Goal: Register for event/course

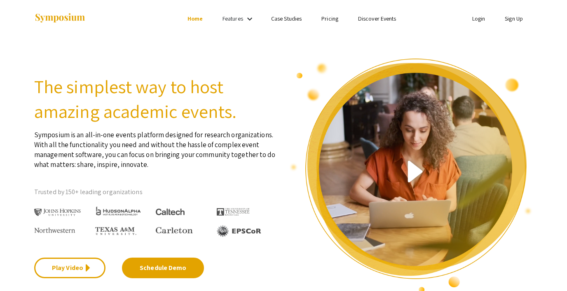
click at [364, 18] on link "Discover Events" at bounding box center [377, 18] width 38 height 7
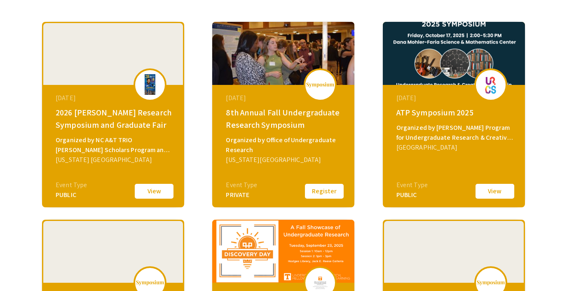
scroll to position [123, 0]
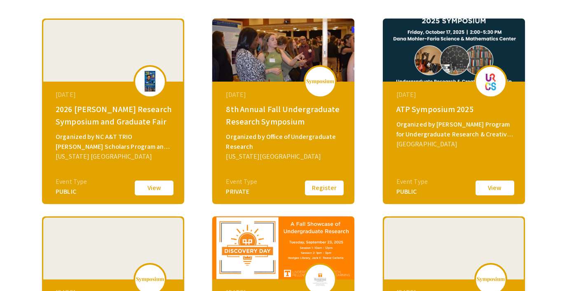
click at [327, 187] on button "Register" at bounding box center [324, 187] width 41 height 17
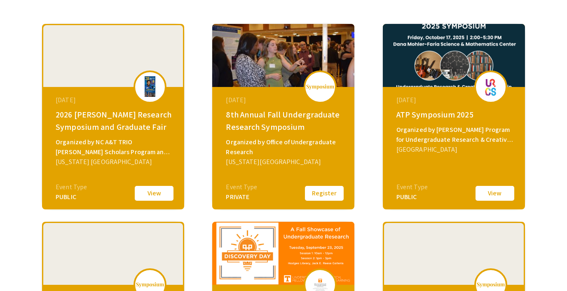
scroll to position [118, 0]
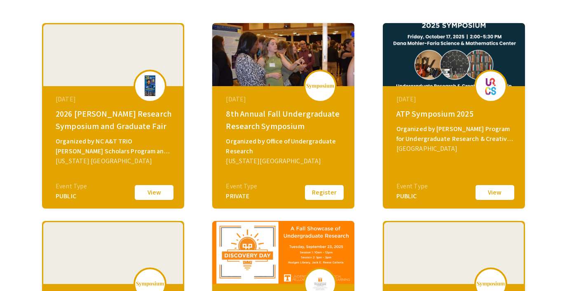
click at [493, 189] on button "View" at bounding box center [494, 192] width 41 height 17
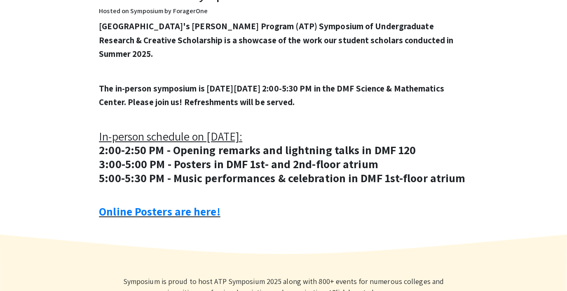
scroll to position [300, 0]
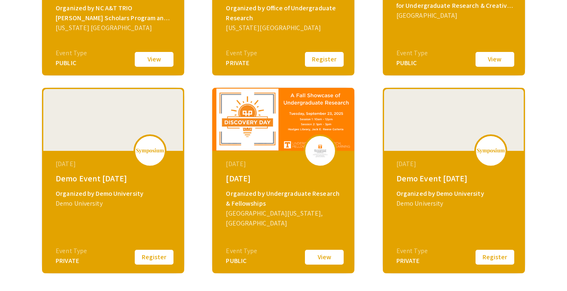
scroll to position [327, 0]
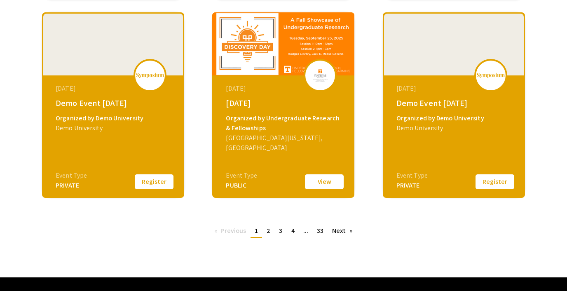
click at [324, 179] on button "View" at bounding box center [324, 181] width 41 height 17
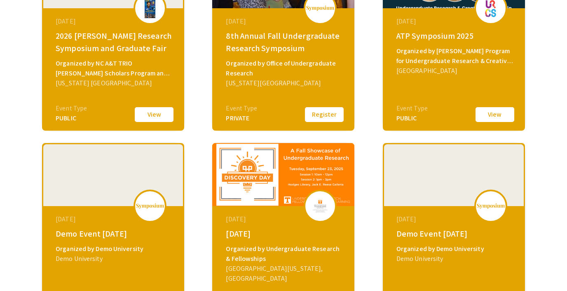
scroll to position [346, 0]
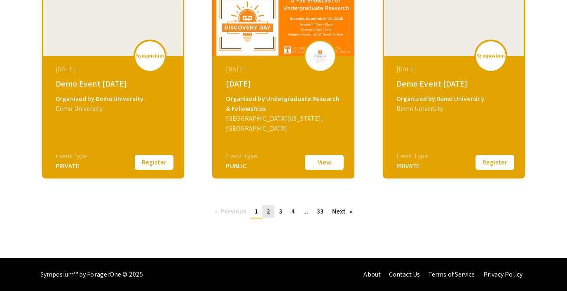
click at [266, 211] on span "2" at bounding box center [268, 211] width 4 height 9
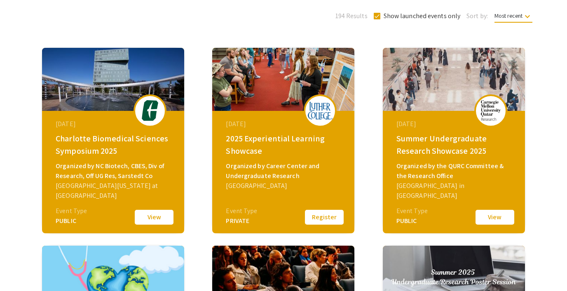
scroll to position [99, 0]
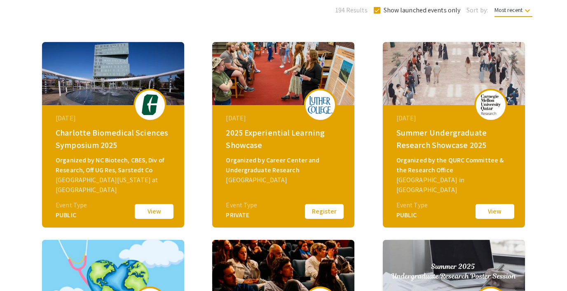
click at [320, 212] on button "Register" at bounding box center [324, 211] width 41 height 17
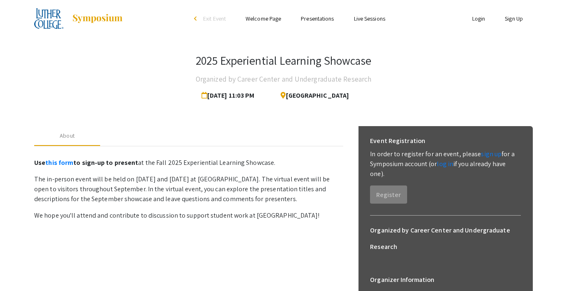
click at [216, 16] on span "Exit Event" at bounding box center [214, 18] width 23 height 7
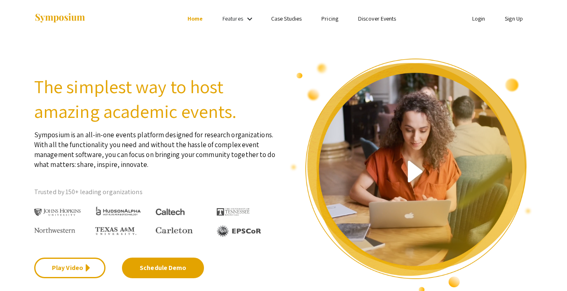
click at [377, 18] on link "Discover Events" at bounding box center [377, 18] width 38 height 7
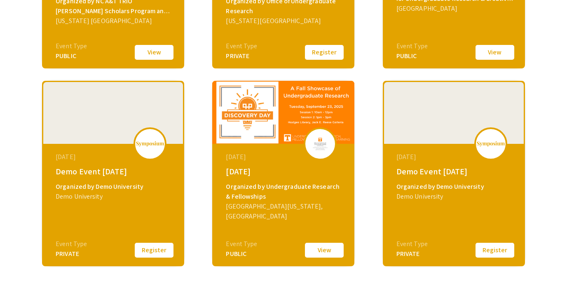
scroll to position [346, 0]
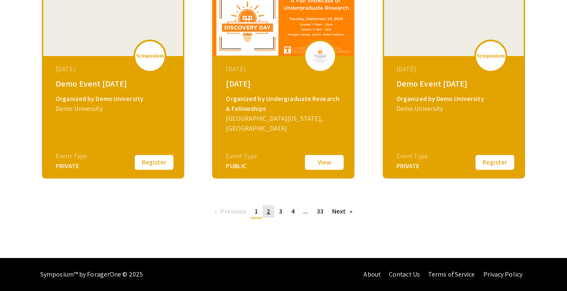
click at [266, 213] on link "page 2" at bounding box center [268, 211] width 12 height 12
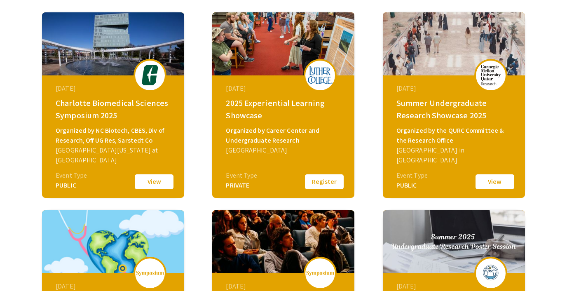
scroll to position [129, 0]
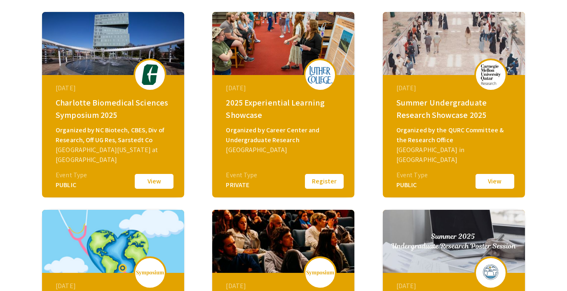
click at [152, 185] on button "View" at bounding box center [153, 181] width 41 height 17
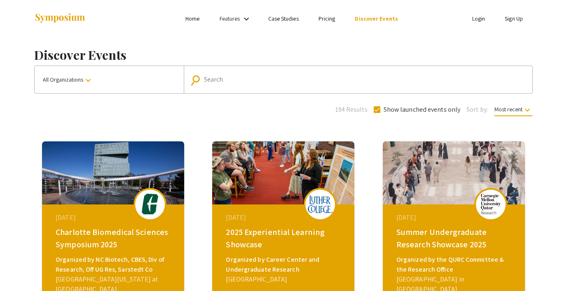
scroll to position [129, 0]
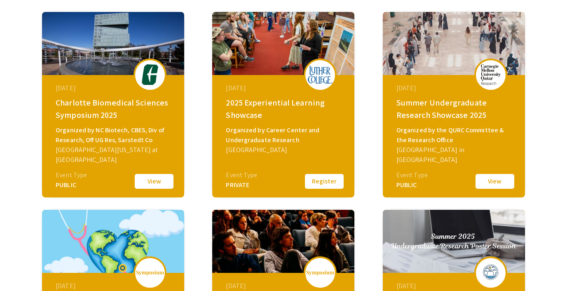
click at [489, 178] on button "View" at bounding box center [494, 181] width 41 height 17
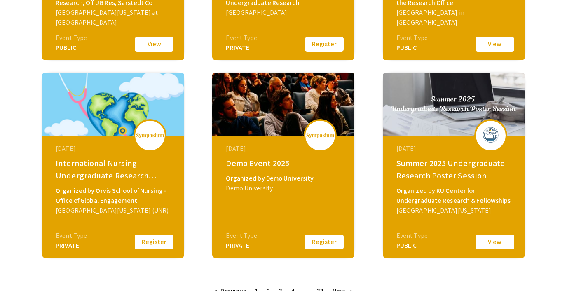
click at [483, 243] on button "View" at bounding box center [494, 241] width 41 height 17
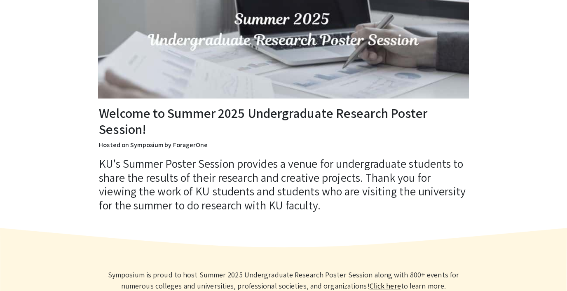
scroll to position [152, 0]
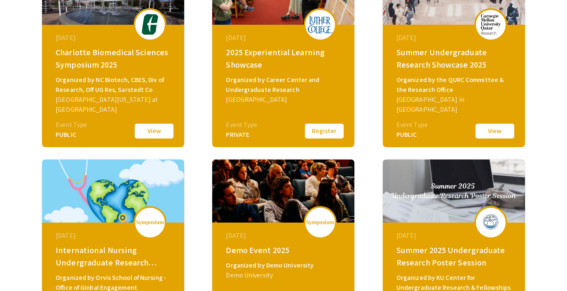
scroll to position [346, 0]
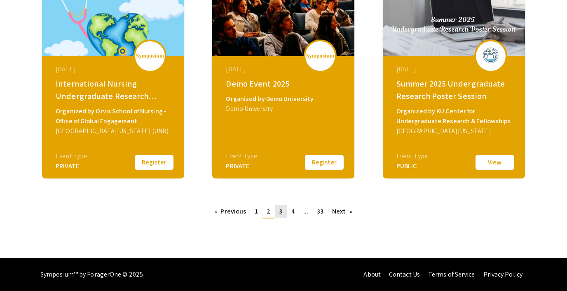
click at [280, 213] on span "3" at bounding box center [280, 211] width 3 height 9
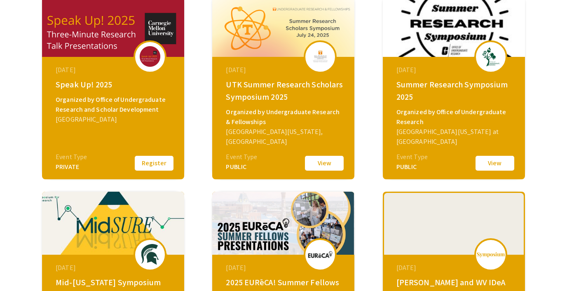
scroll to position [346, 0]
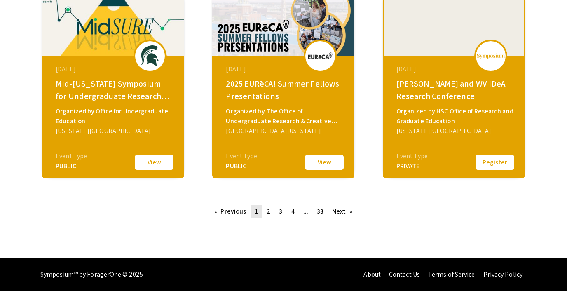
click at [257, 212] on span "1" at bounding box center [256, 211] width 3 height 9
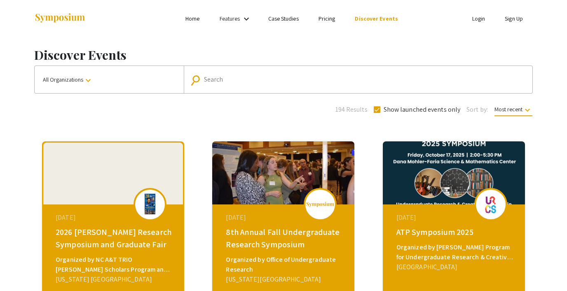
click at [378, 110] on span at bounding box center [377, 109] width 7 height 7
click at [377, 113] on input "Show launched events only" at bounding box center [376, 113] width 0 height 0
checkbox input "false"
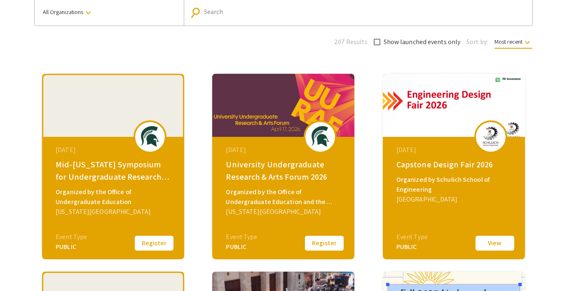
scroll to position [94, 0]
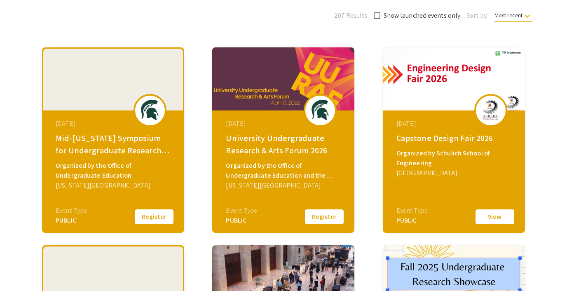
click at [150, 215] on button "Register" at bounding box center [153, 216] width 41 height 17
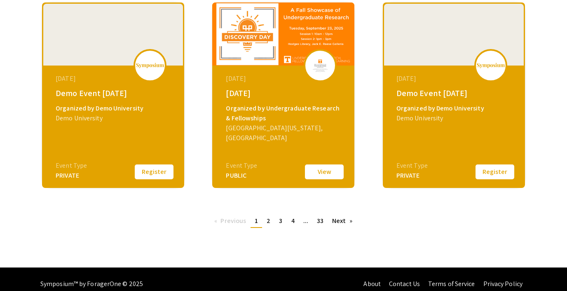
scroll to position [346, 0]
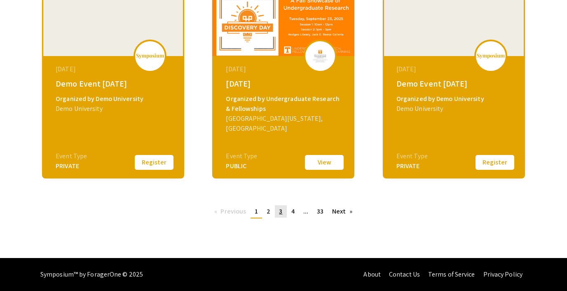
click at [281, 211] on span "3" at bounding box center [280, 211] width 3 height 9
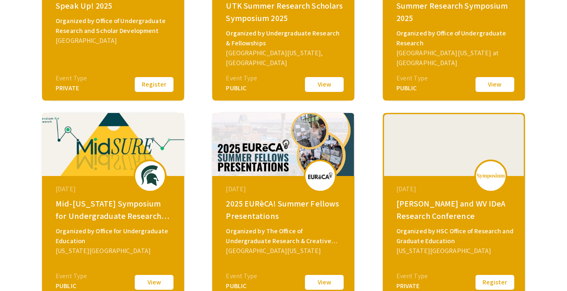
scroll to position [346, 0]
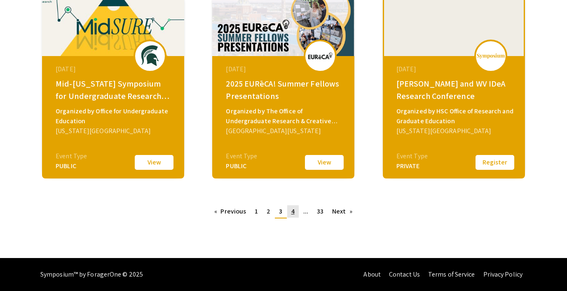
click at [292, 213] on span "4" at bounding box center [292, 211] width 3 height 9
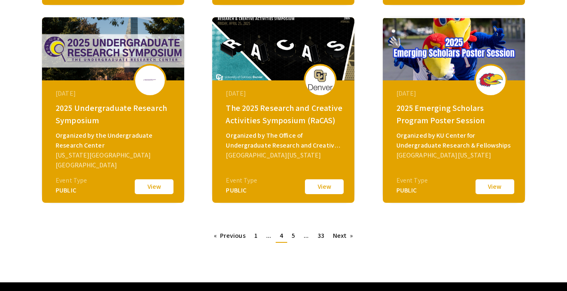
scroll to position [346, 0]
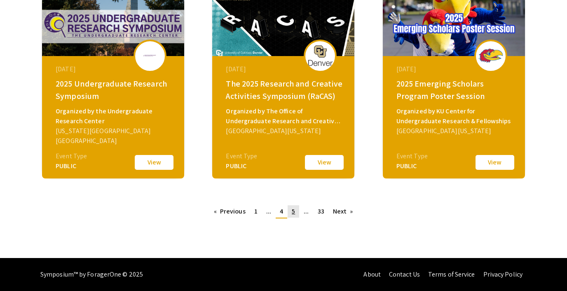
click at [296, 209] on link "page 5" at bounding box center [293, 211] width 12 height 12
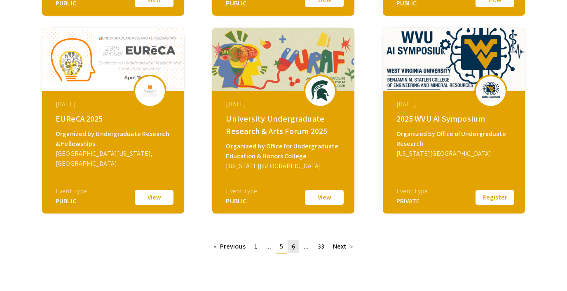
scroll to position [313, 0]
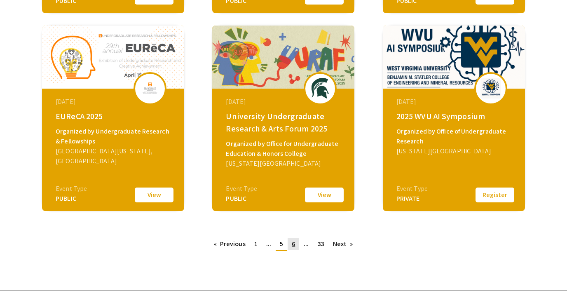
click at [295, 245] on link "page 6" at bounding box center [293, 244] width 12 height 12
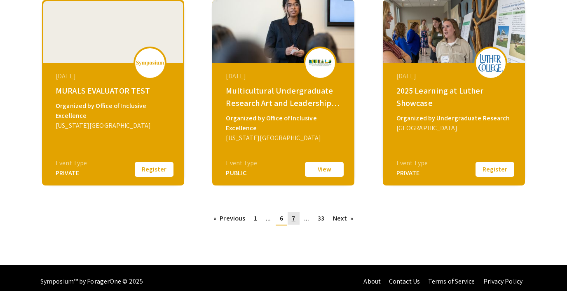
scroll to position [346, 0]
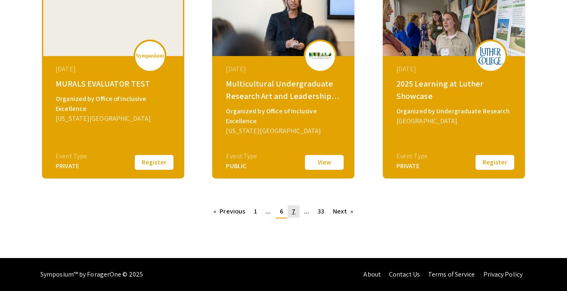
click at [293, 212] on span "7" at bounding box center [294, 211] width 4 height 9
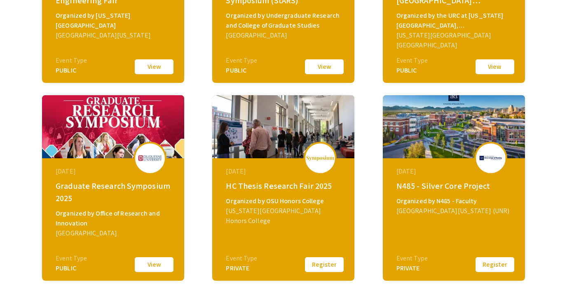
scroll to position [263, 0]
